Goal: Book appointment/travel/reservation

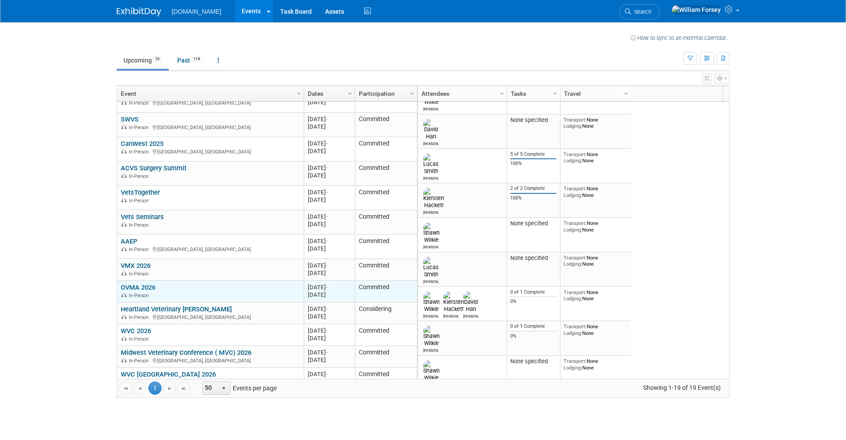
scroll to position [170, 0]
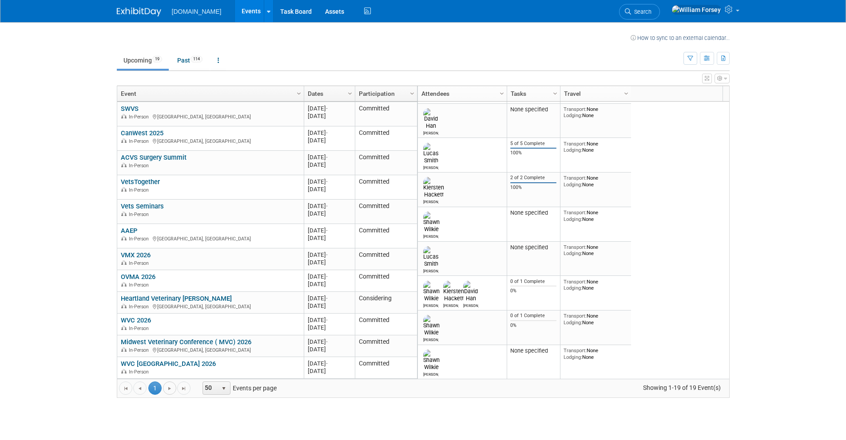
click at [171, 388] on span "Go to the next page" at bounding box center [169, 388] width 7 height 7
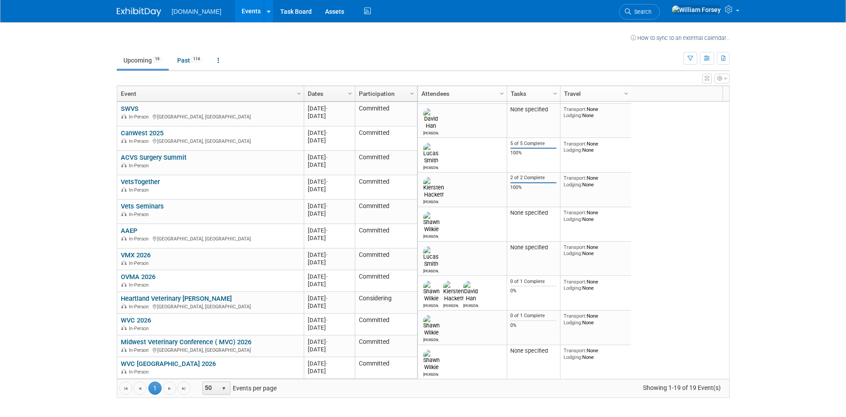
scroll to position [0, 0]
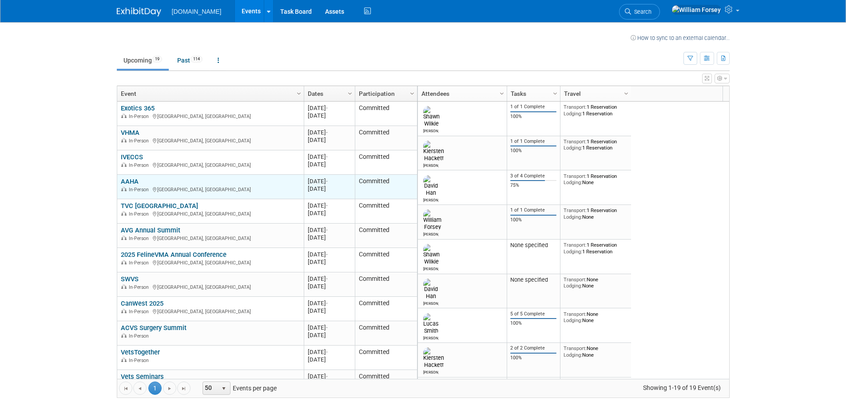
click at [127, 182] on link "AAHA" at bounding box center [130, 182] width 18 height 8
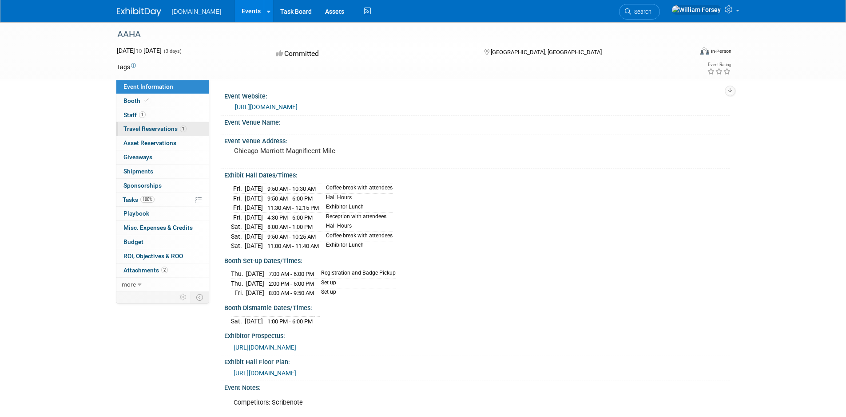
click at [171, 125] on span "Travel Reservations 1" at bounding box center [154, 128] width 63 height 7
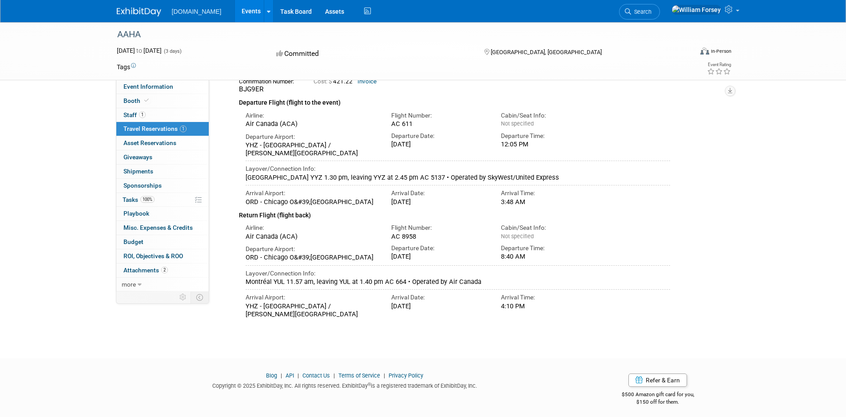
scroll to position [88, 0]
